Goal: Transaction & Acquisition: Download file/media

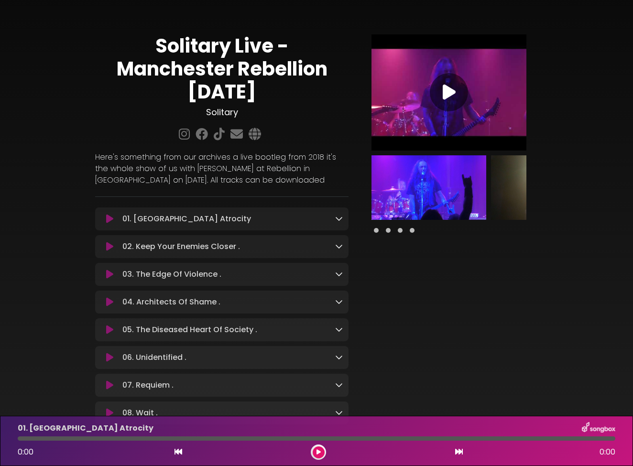
click at [339, 219] on icon at bounding box center [339, 219] width 8 height 8
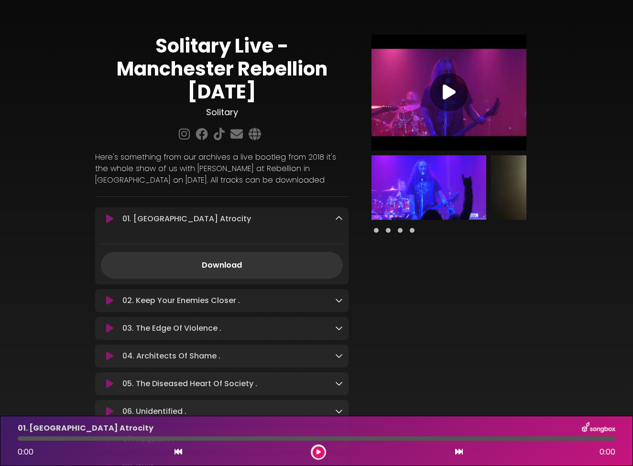
click at [419, 299] on div at bounding box center [448, 258] width 189 height 449
click at [339, 218] on icon at bounding box center [339, 219] width 8 height 8
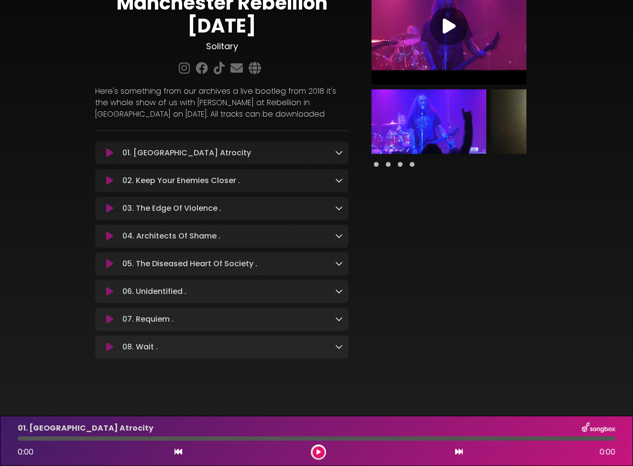
scroll to position [65, 0]
click at [339, 155] on icon at bounding box center [339, 153] width 8 height 8
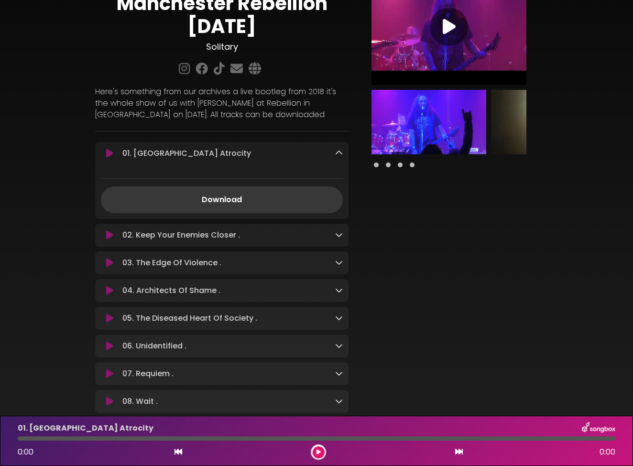
click at [251, 203] on link "Download" at bounding box center [222, 199] width 242 height 27
click at [336, 236] on icon at bounding box center [339, 235] width 8 height 8
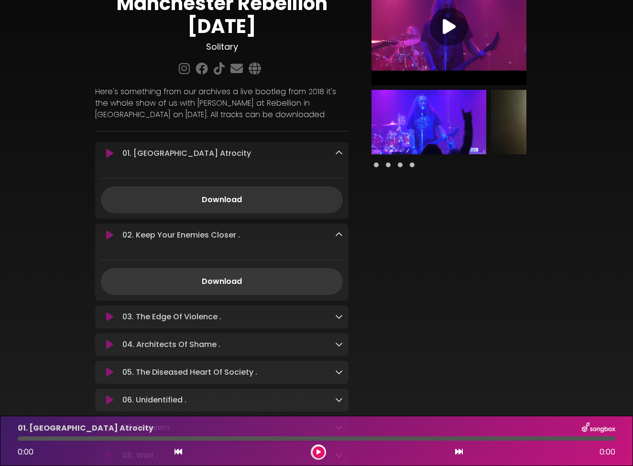
click at [230, 283] on link "Download" at bounding box center [222, 281] width 242 height 27
click at [339, 319] on icon at bounding box center [339, 317] width 8 height 8
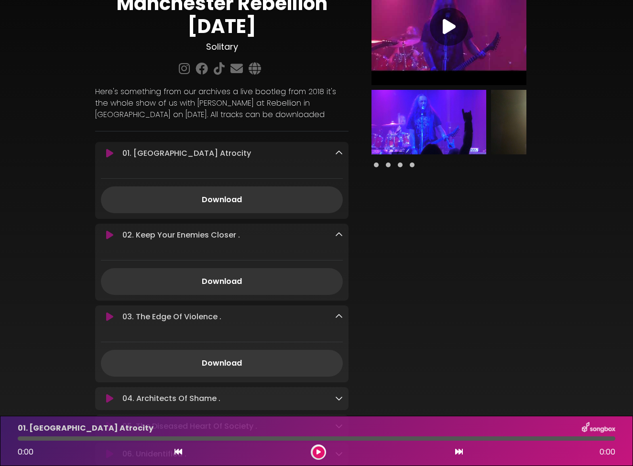
click at [222, 364] on link "Download" at bounding box center [222, 363] width 242 height 27
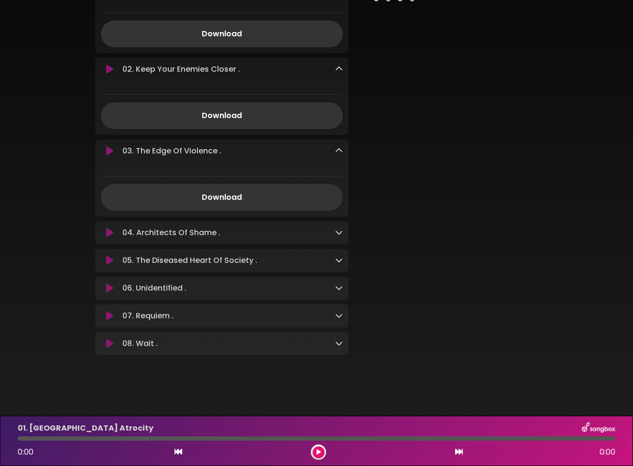
scroll to position [235, 0]
click at [341, 232] on icon at bounding box center [339, 232] width 8 height 8
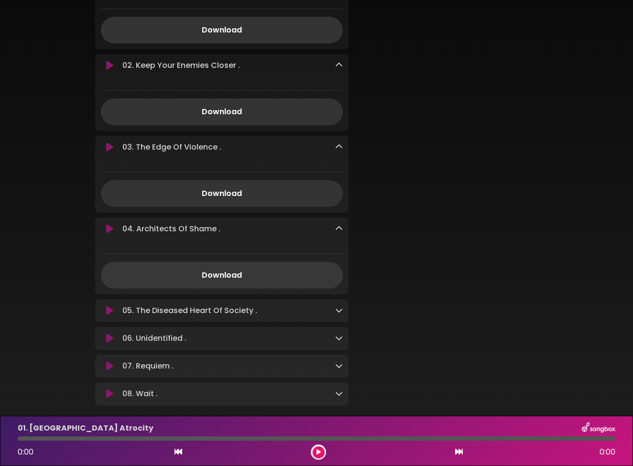
click at [235, 281] on link "Download" at bounding box center [222, 275] width 242 height 27
click at [338, 313] on icon at bounding box center [339, 310] width 8 height 8
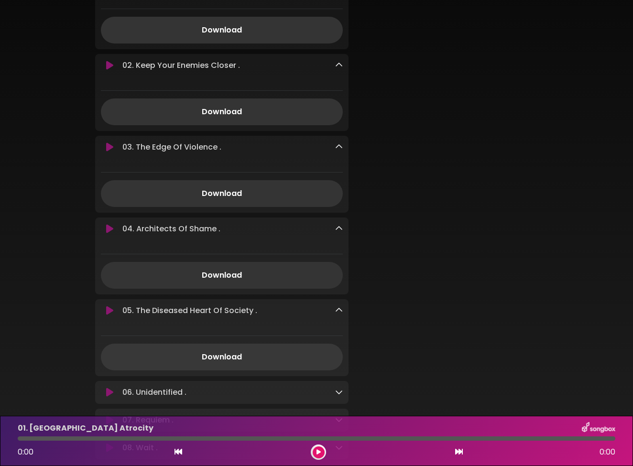
click at [230, 357] on link "Download" at bounding box center [222, 357] width 242 height 27
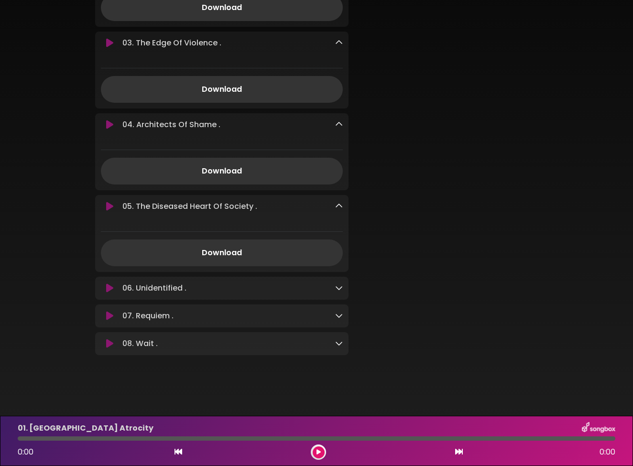
scroll to position [343, 0]
click at [338, 288] on icon at bounding box center [339, 288] width 8 height 8
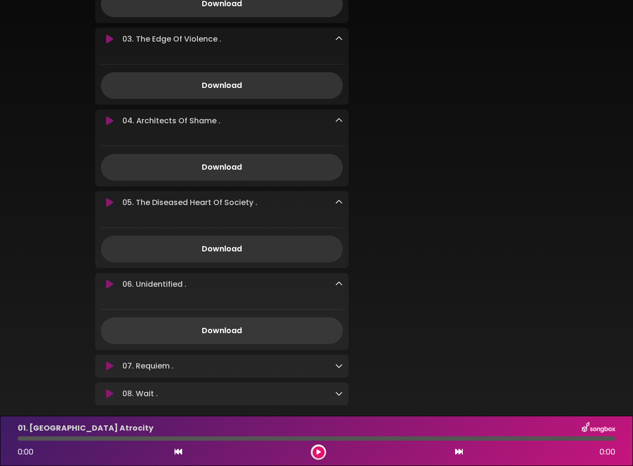
click at [222, 335] on link "Download" at bounding box center [222, 330] width 242 height 27
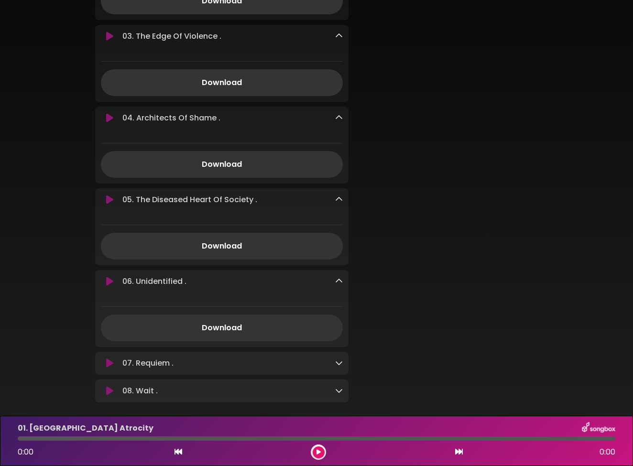
click at [338, 369] on div at bounding box center [339, 362] width 8 height 11
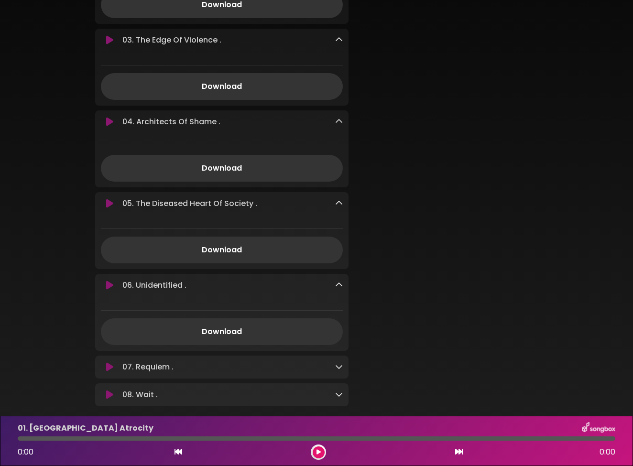
scroll to position [0, 0]
click at [340, 370] on icon at bounding box center [339, 367] width 8 height 8
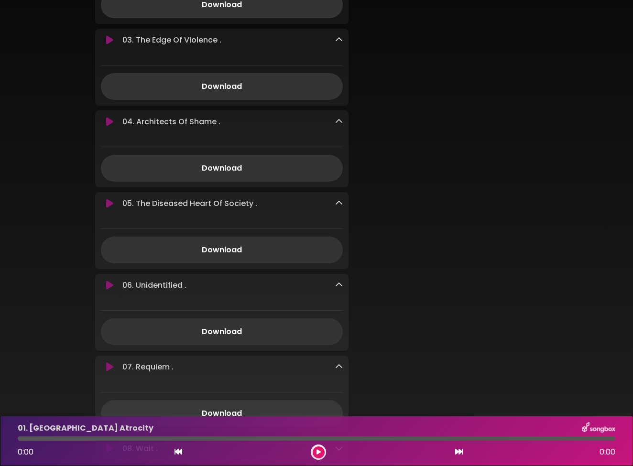
scroll to position [0, 0]
click at [229, 411] on link "Download" at bounding box center [222, 413] width 242 height 27
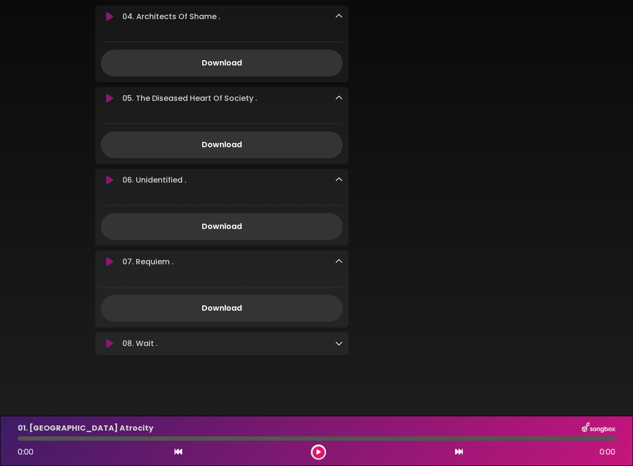
scroll to position [451, 0]
click at [338, 345] on icon at bounding box center [339, 343] width 8 height 8
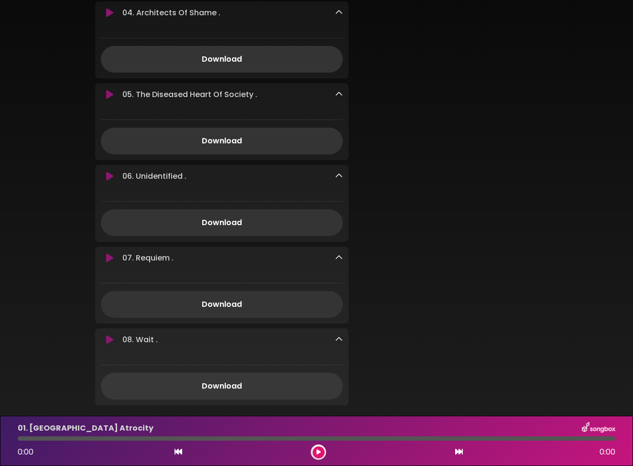
click at [221, 389] on link "Download" at bounding box center [222, 386] width 242 height 27
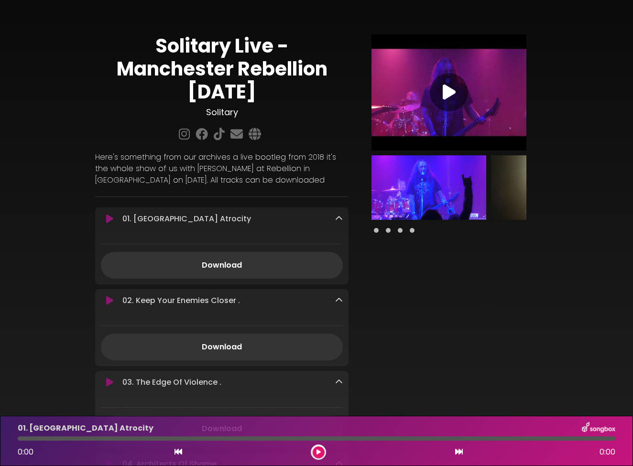
scroll to position [0, 0]
